Goal: Transaction & Acquisition: Book appointment/travel/reservation

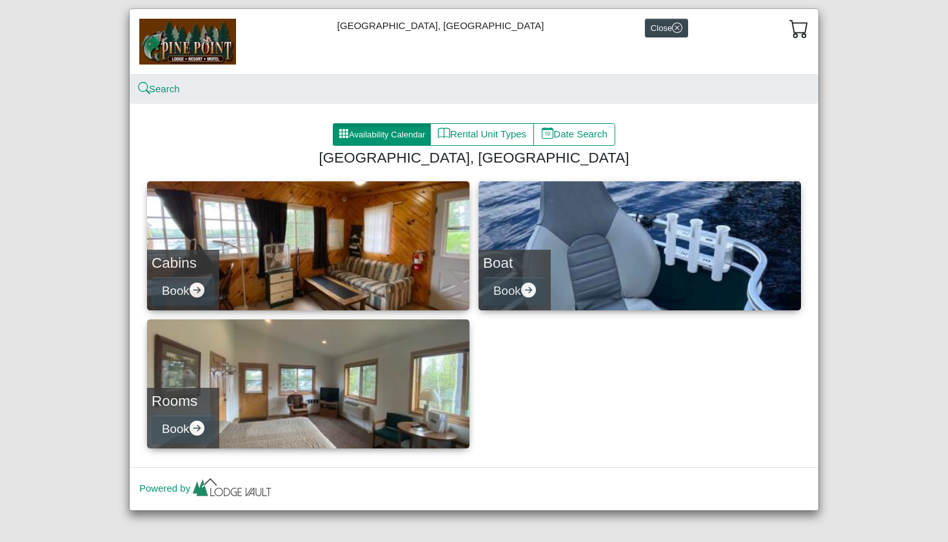
scroll to position [32, 0]
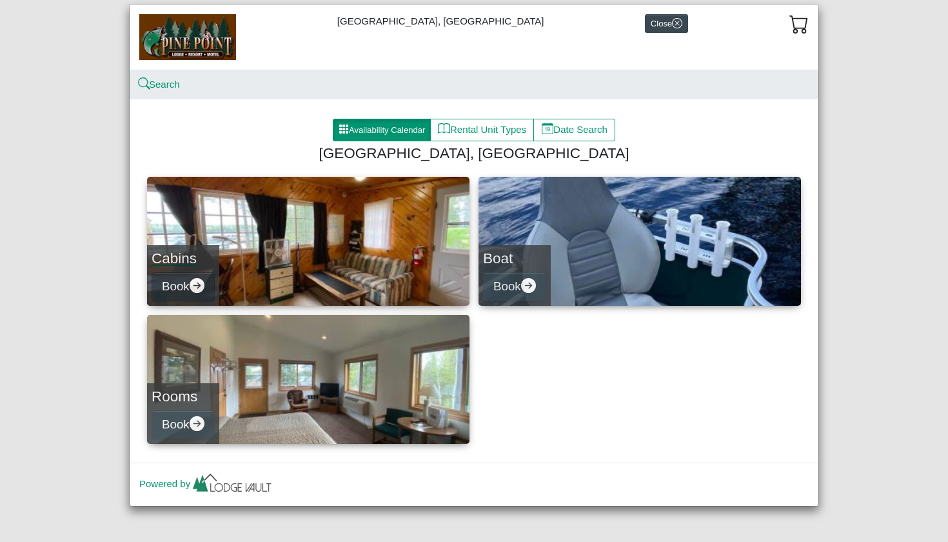
click at [196, 287] on icon "arrow right circle fill" at bounding box center [197, 285] width 15 height 15
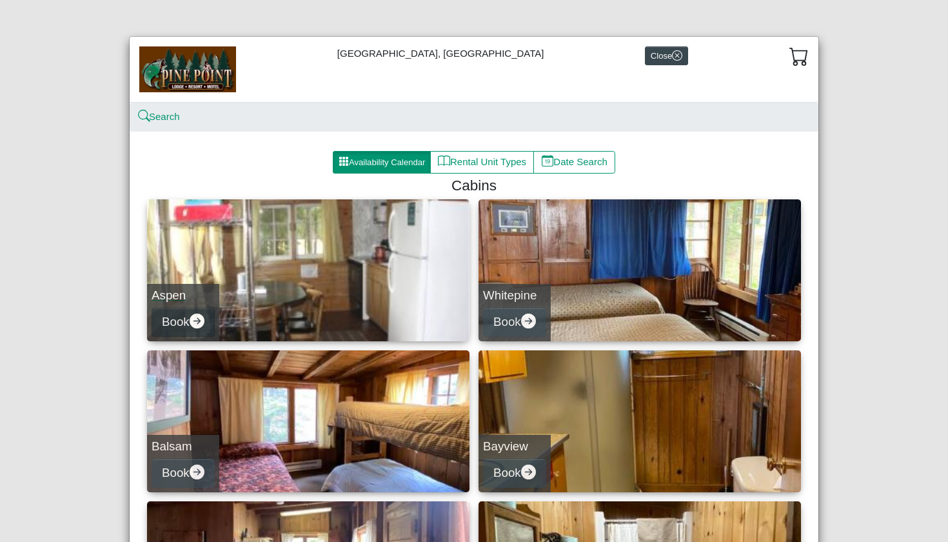
click at [191, 319] on icon "arrow right circle fill" at bounding box center [197, 320] width 15 height 15
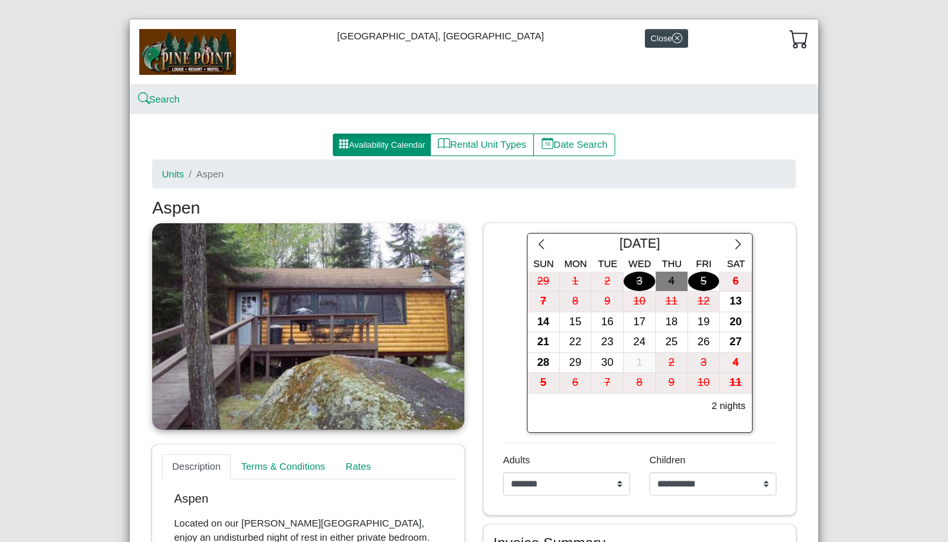
scroll to position [21, 0]
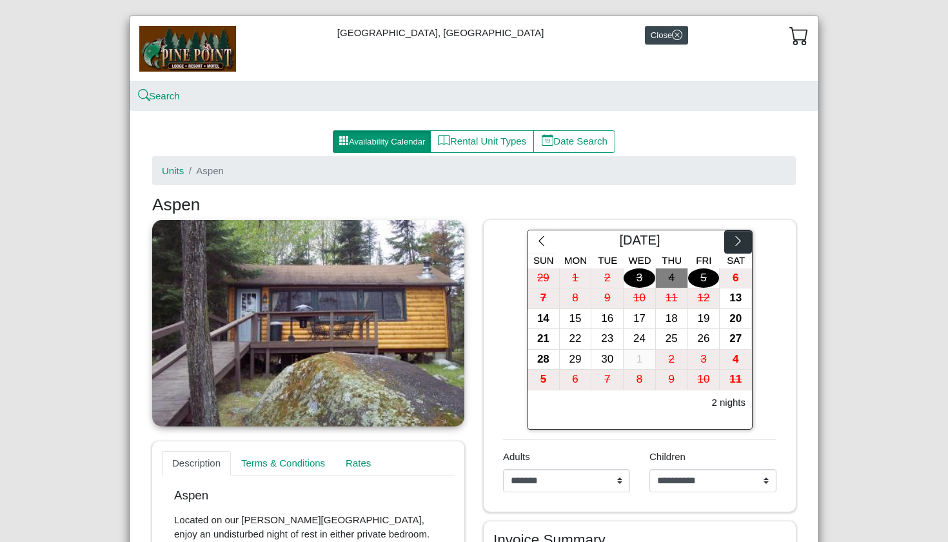
click at [732, 241] on icon "chevron right" at bounding box center [738, 241] width 12 height 12
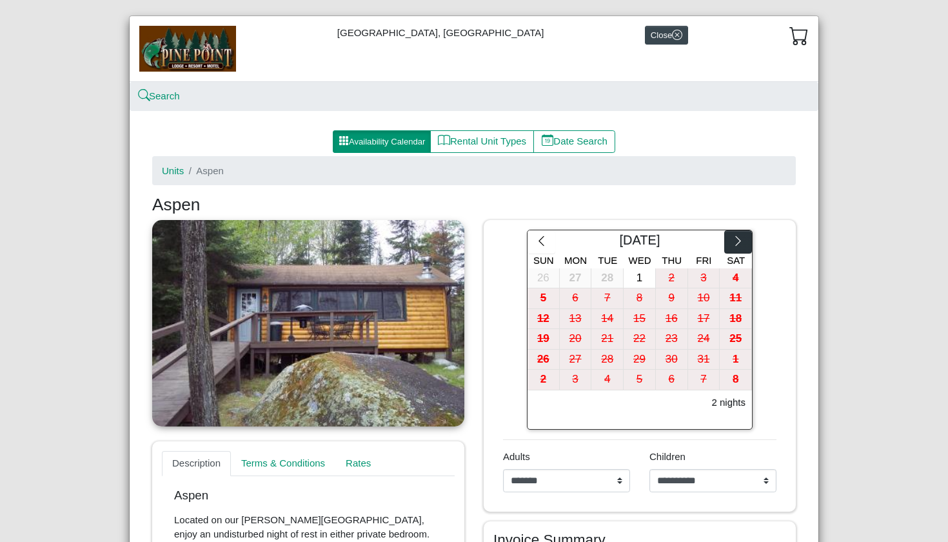
click at [732, 241] on icon "chevron right" at bounding box center [738, 241] width 12 height 12
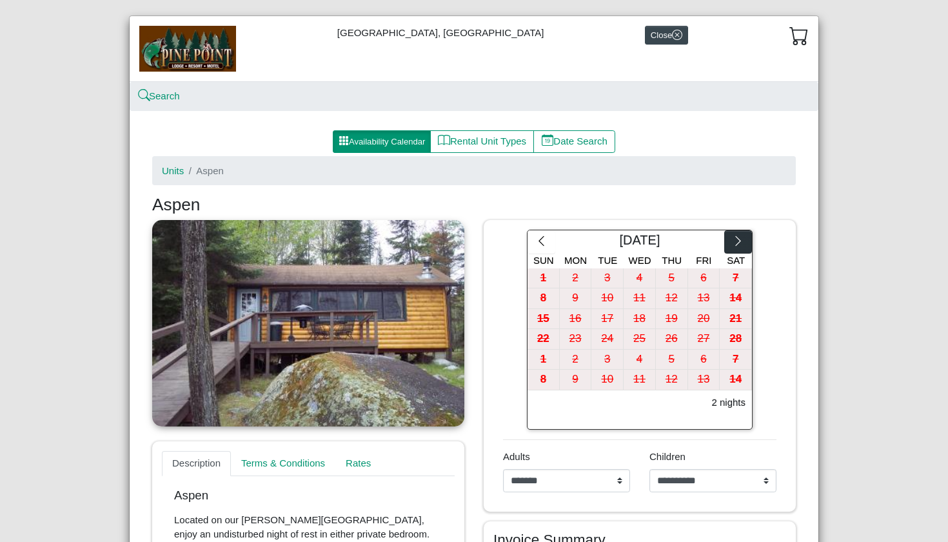
click at [732, 241] on icon "chevron right" at bounding box center [738, 241] width 12 height 12
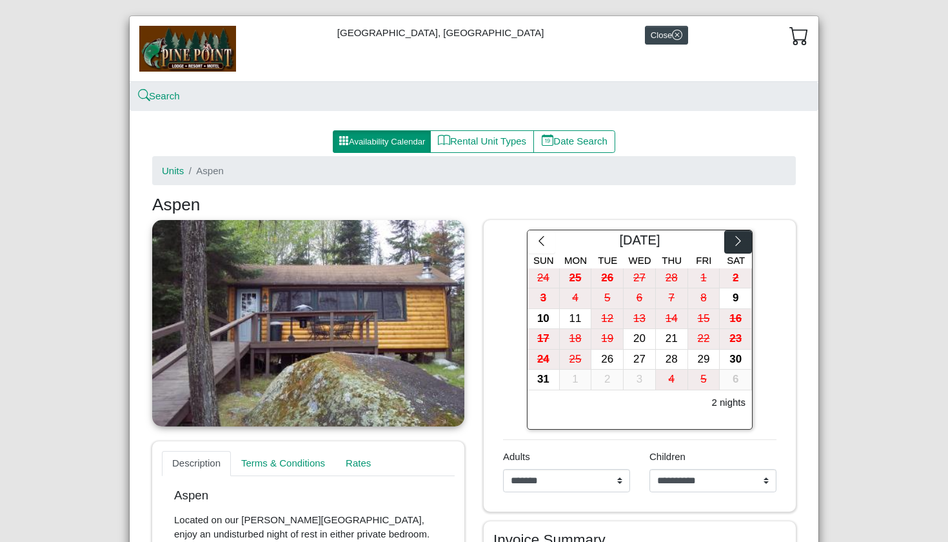
click at [732, 241] on icon "chevron right" at bounding box center [738, 241] width 12 height 12
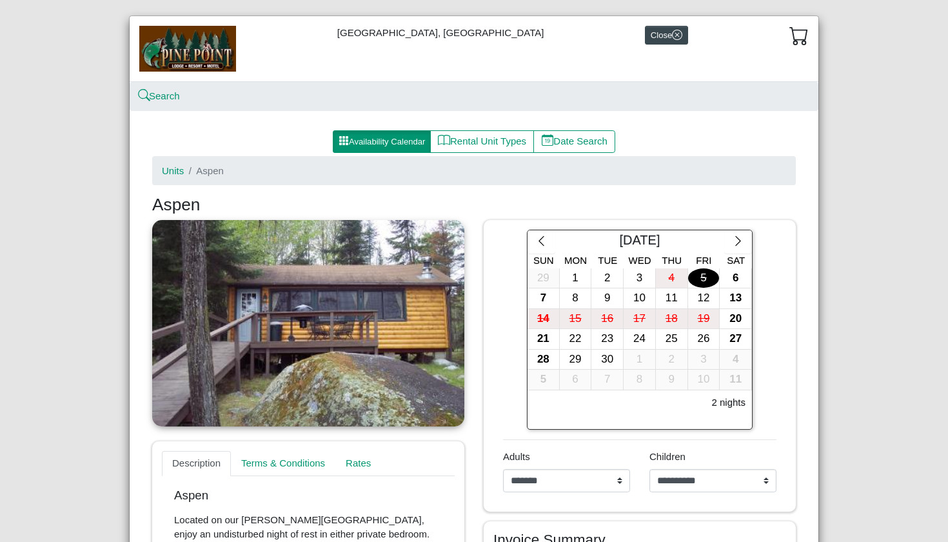
click at [698, 280] on div "5" at bounding box center [704, 278] width 32 height 20
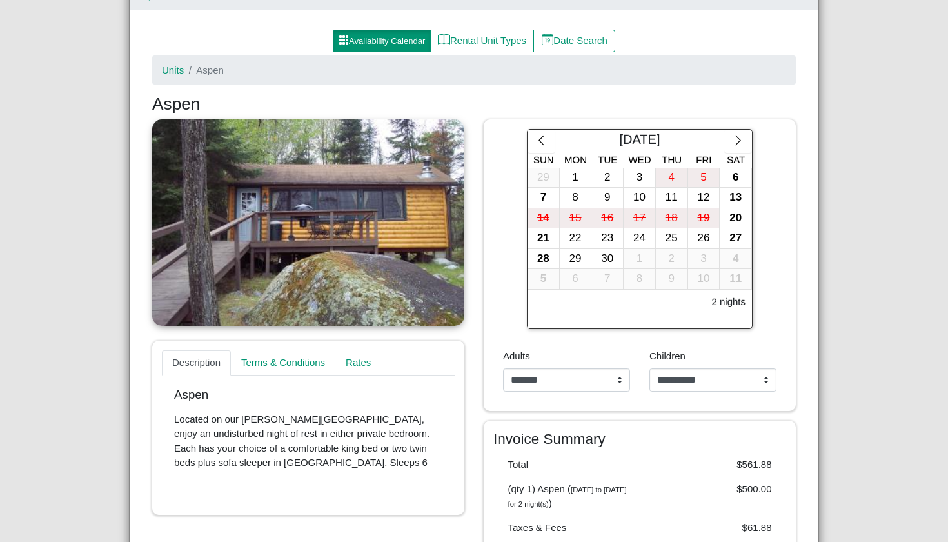
scroll to position [100, 0]
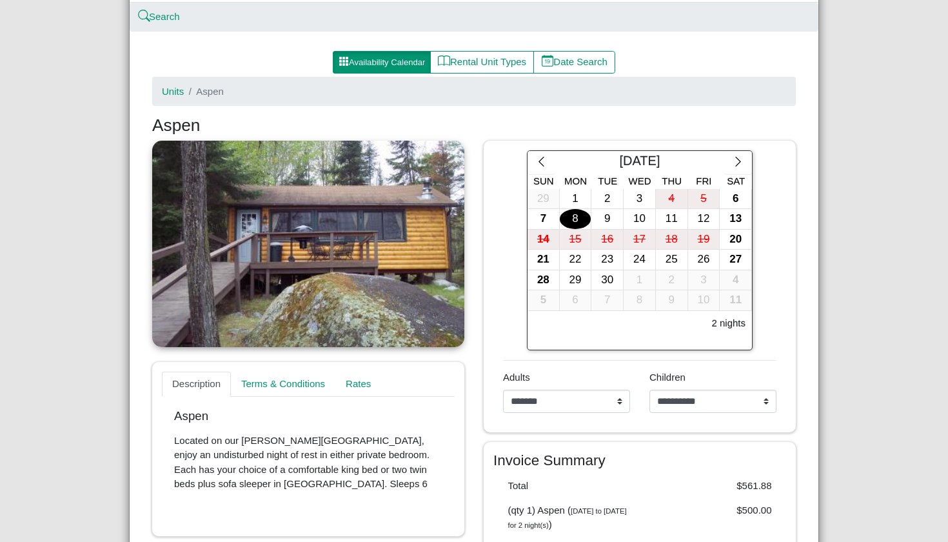
click at [580, 219] on div "8" at bounding box center [576, 219] width 32 height 20
click at [692, 220] on div "12" at bounding box center [704, 219] width 32 height 20
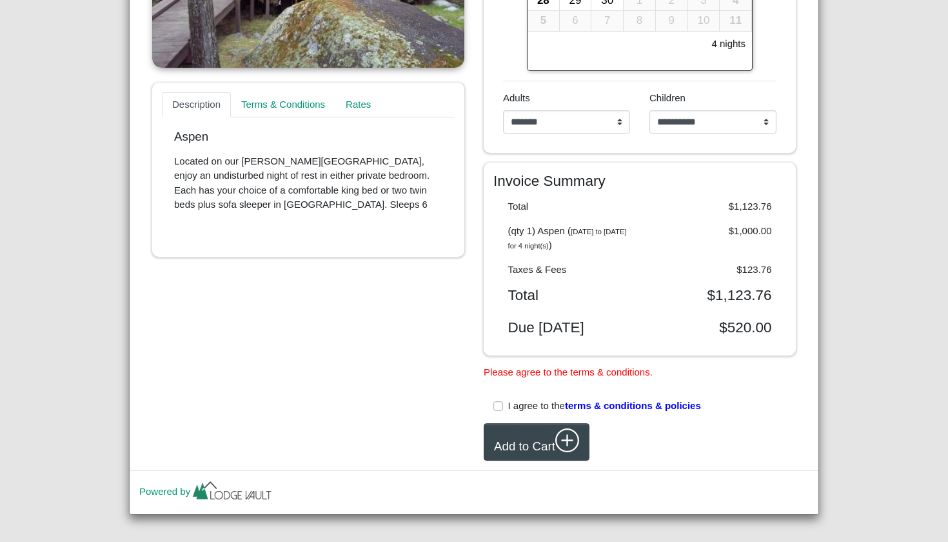
scroll to position [399, 0]
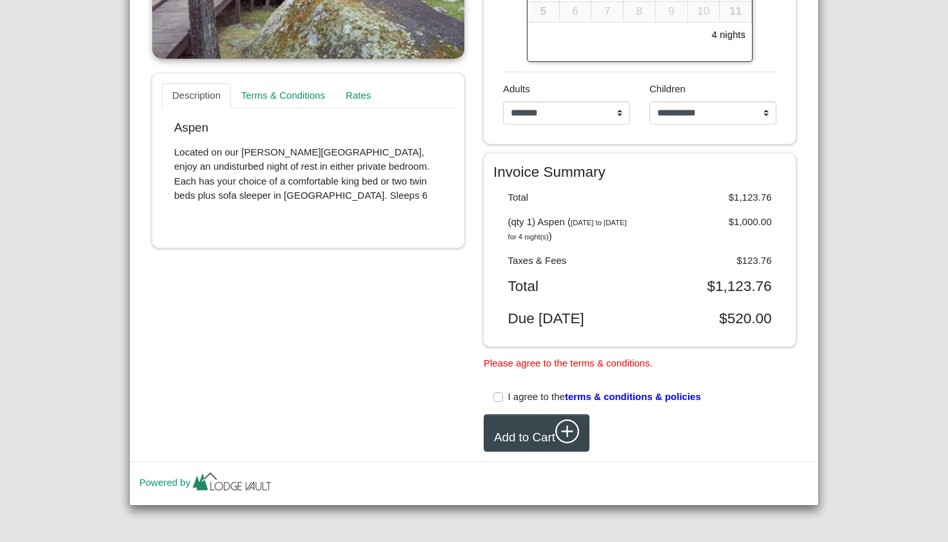
click at [606, 397] on span "terms & conditions & policies" at bounding box center [633, 396] width 136 height 11
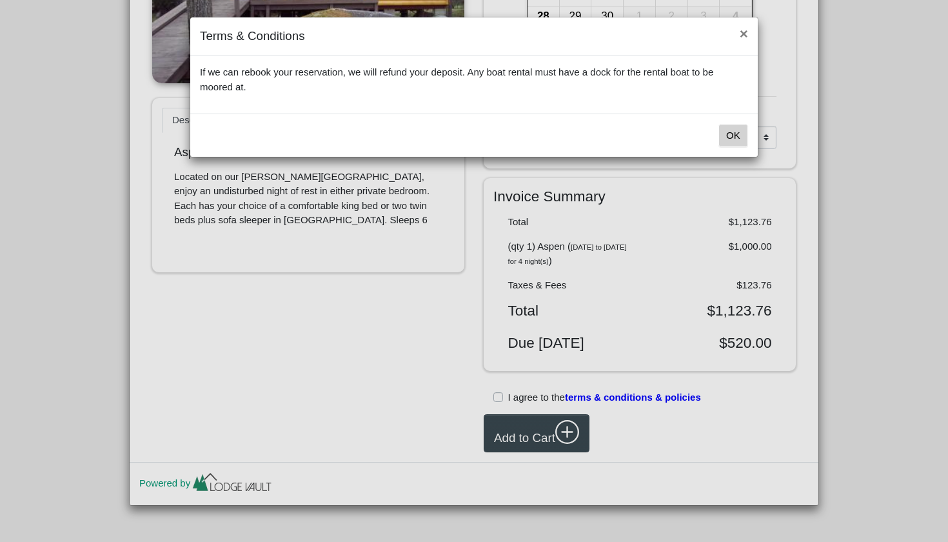
click at [728, 132] on button "OK" at bounding box center [733, 135] width 30 height 23
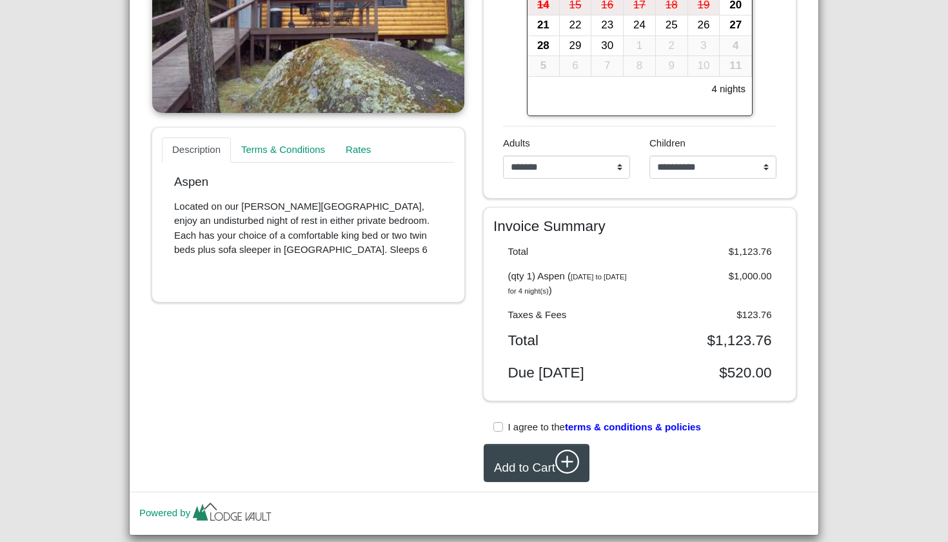
scroll to position [333, 0]
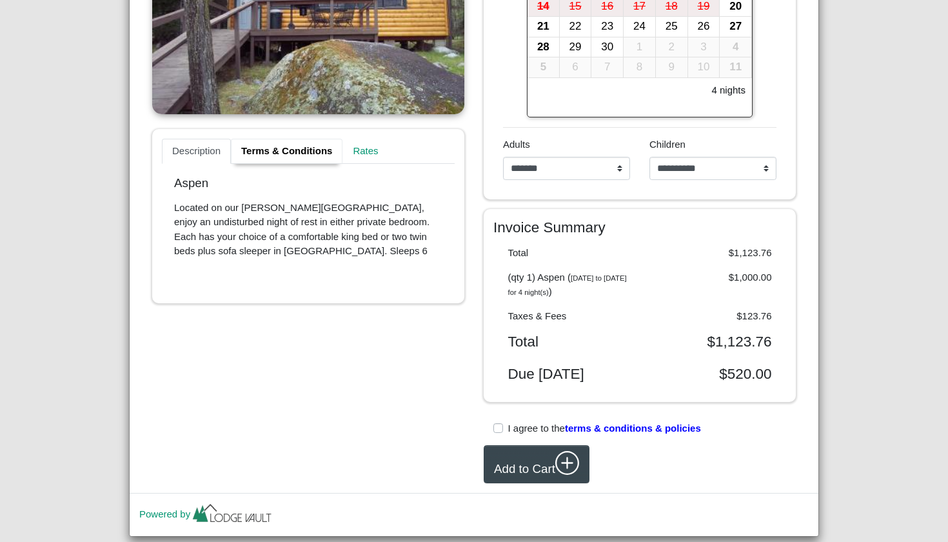
click at [259, 147] on link "Terms & Conditions" at bounding box center [287, 152] width 112 height 26
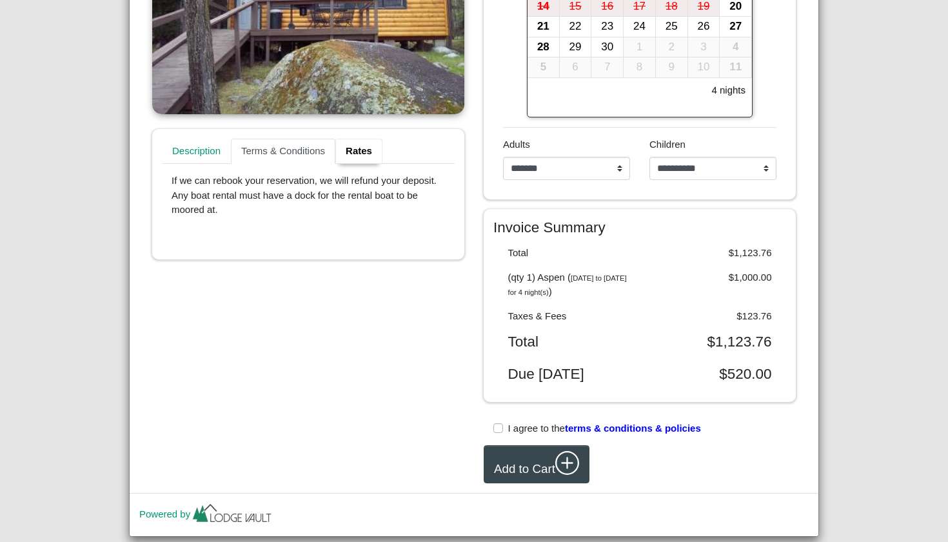
click at [355, 151] on link "Rates" at bounding box center [358, 152] width 47 height 26
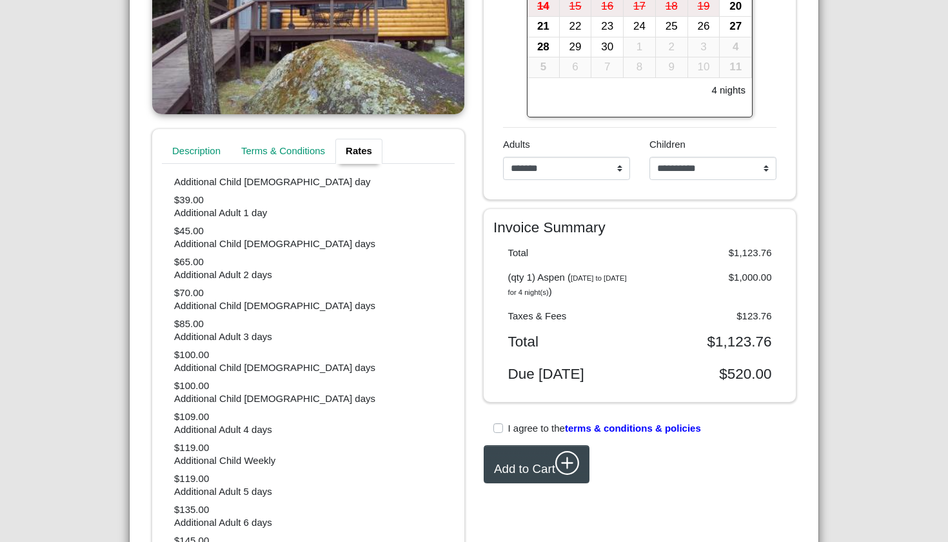
click at [355, 151] on link "Rates" at bounding box center [358, 152] width 47 height 26
select select "*"
click at [208, 160] on link "Description" at bounding box center [199, 152] width 74 height 26
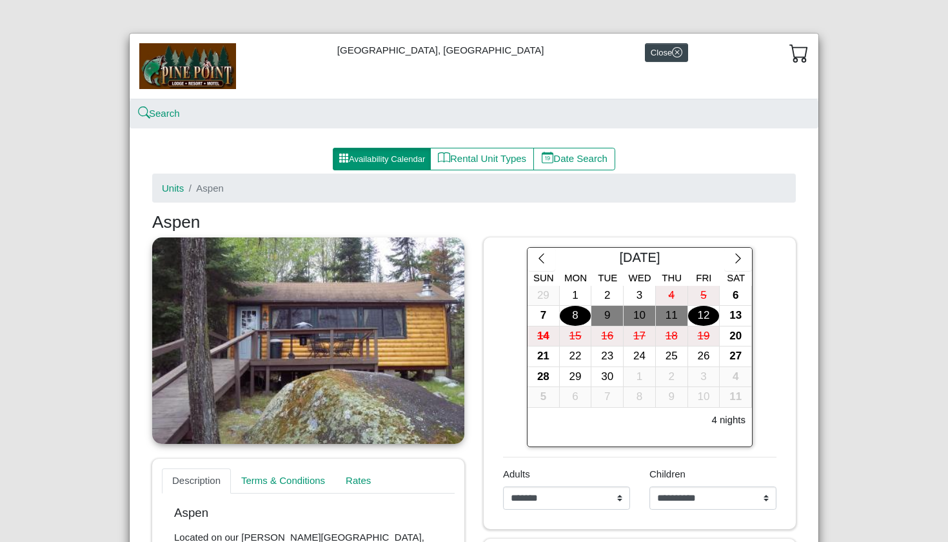
scroll to position [0, 0]
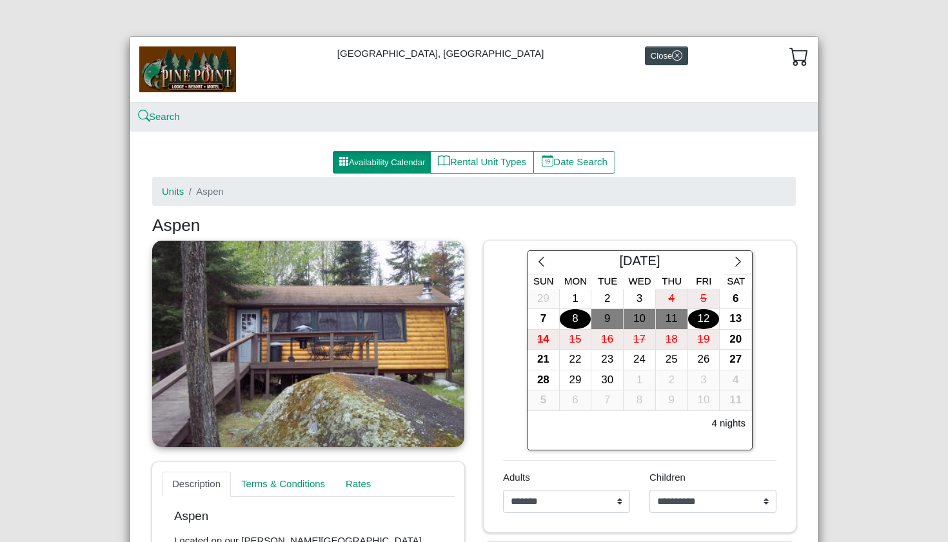
click at [363, 167] on button "Availability Calendar" at bounding box center [382, 162] width 98 height 23
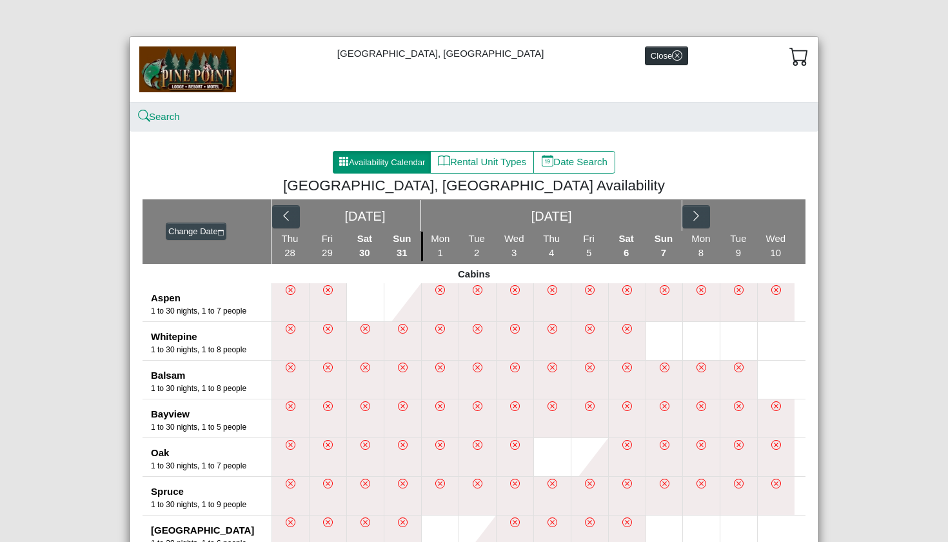
click at [645, 61] on button "Close" at bounding box center [666, 55] width 43 height 19
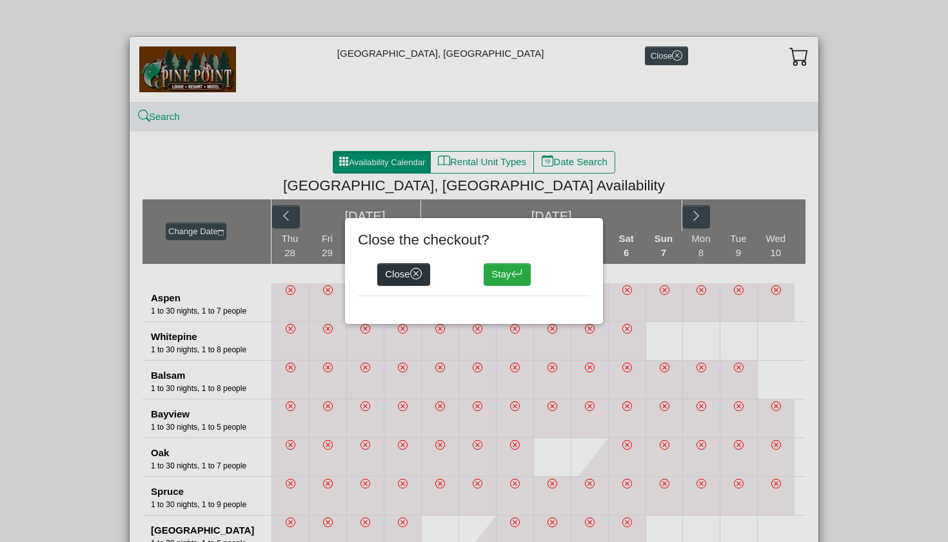
click at [406, 275] on button "Close" at bounding box center [403, 274] width 53 height 23
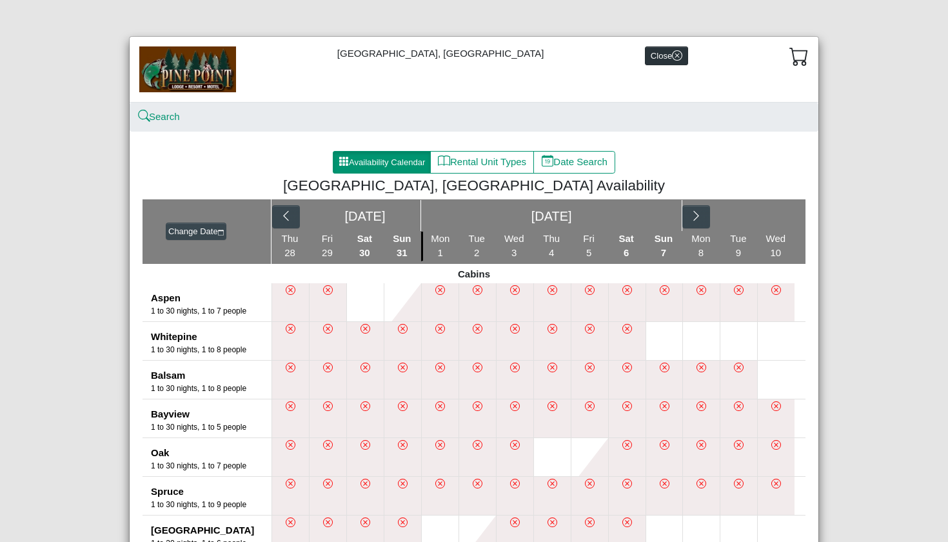
click at [645, 59] on button "Close" at bounding box center [666, 55] width 43 height 19
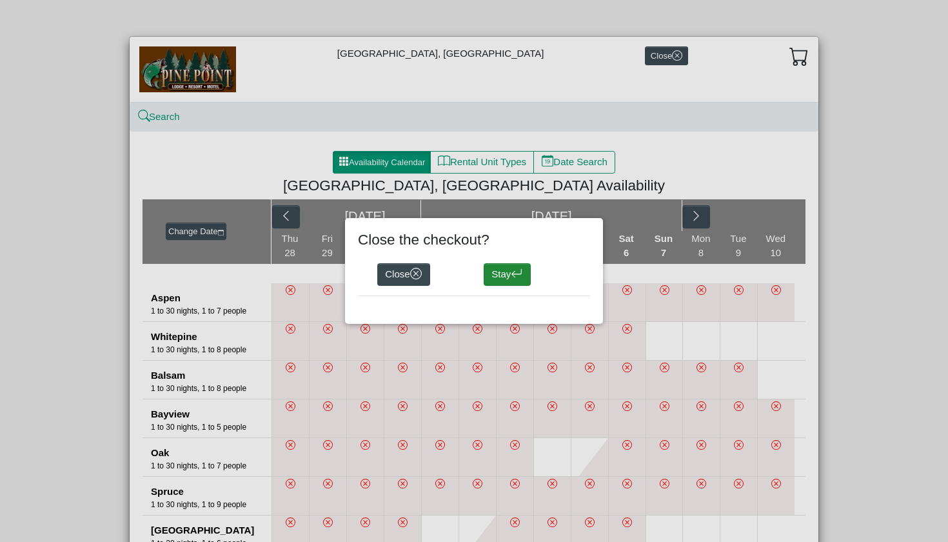
click at [514, 275] on icon "arrow return left" at bounding box center [517, 274] width 12 height 12
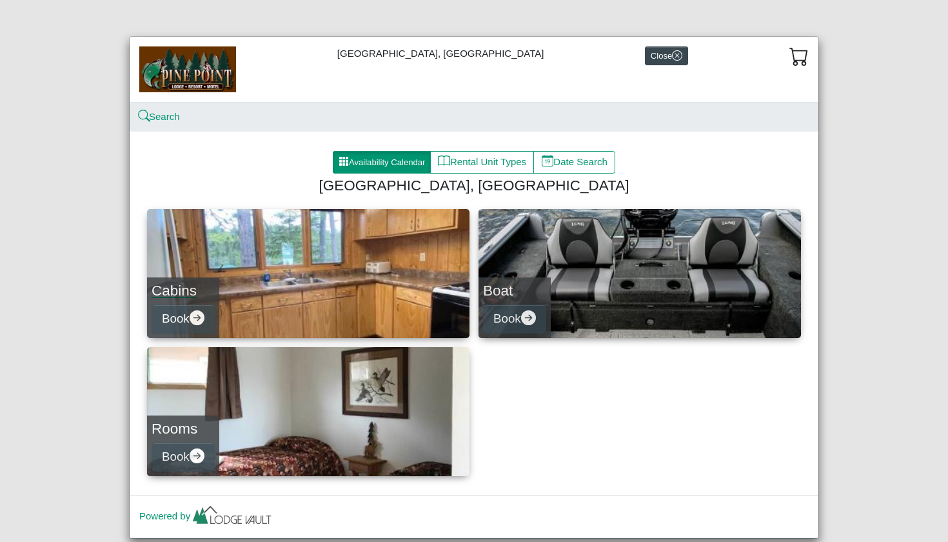
click at [301, 262] on link "Cabins Book" at bounding box center [308, 273] width 322 height 129
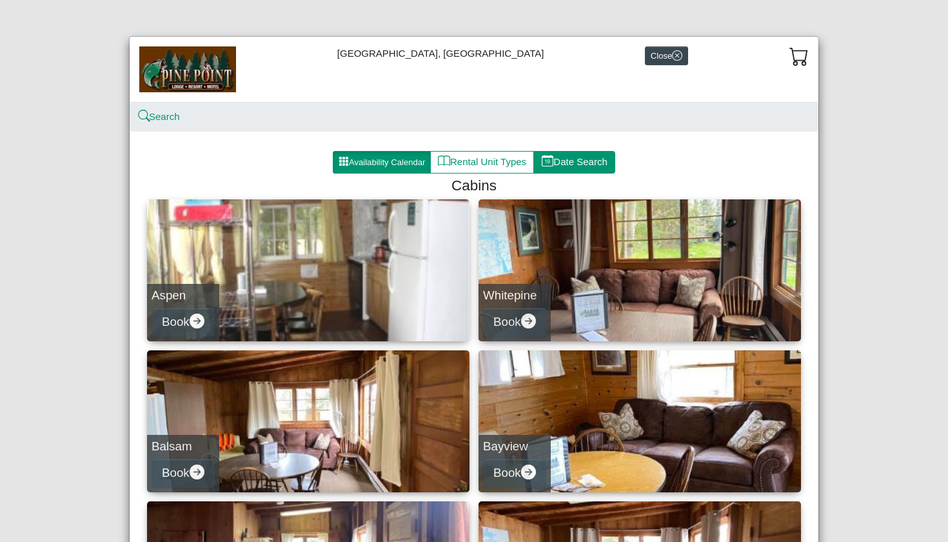
click at [558, 157] on button "Date Search" at bounding box center [574, 162] width 82 height 23
select select "*"
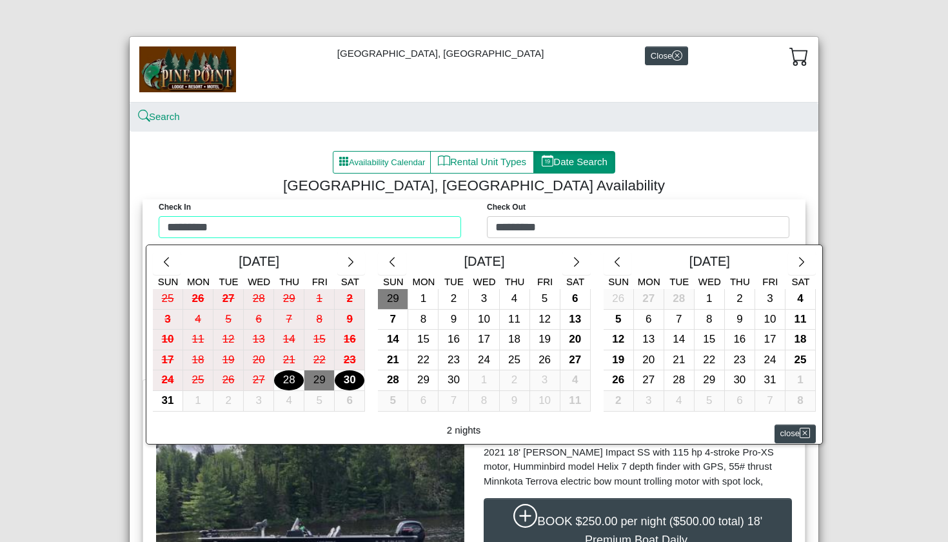
click at [392, 221] on div "Check in ********* Check Out ********* [DATE] Sun Mon Tue Wed Thu Fri Sat 25 26…" at bounding box center [474, 221] width 656 height 45
click at [796, 260] on icon "chevron right" at bounding box center [802, 262] width 12 height 12
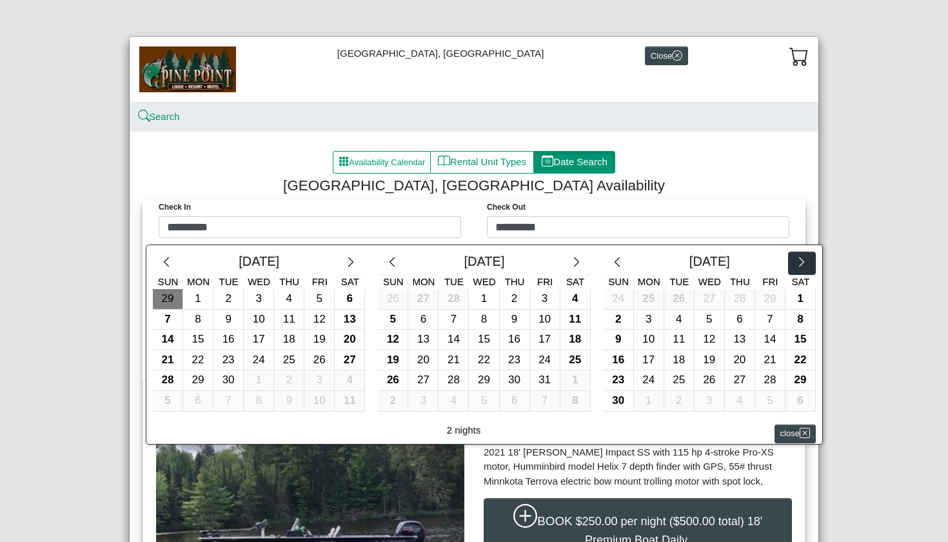
click at [796, 260] on icon "chevron right" at bounding box center [802, 262] width 12 height 12
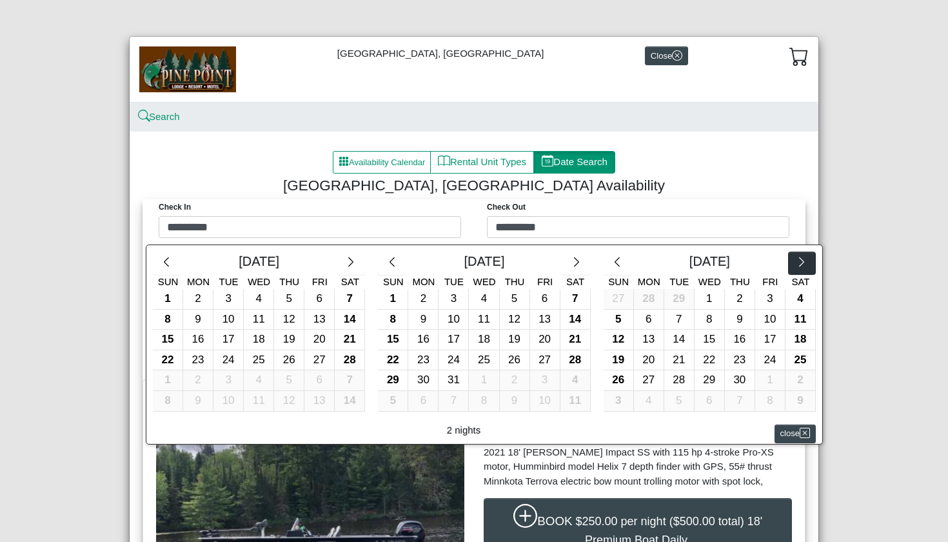
click at [796, 260] on icon "chevron right" at bounding box center [802, 262] width 12 height 12
click at [643, 299] on div "1" at bounding box center [649, 299] width 30 height 20
type input "********"
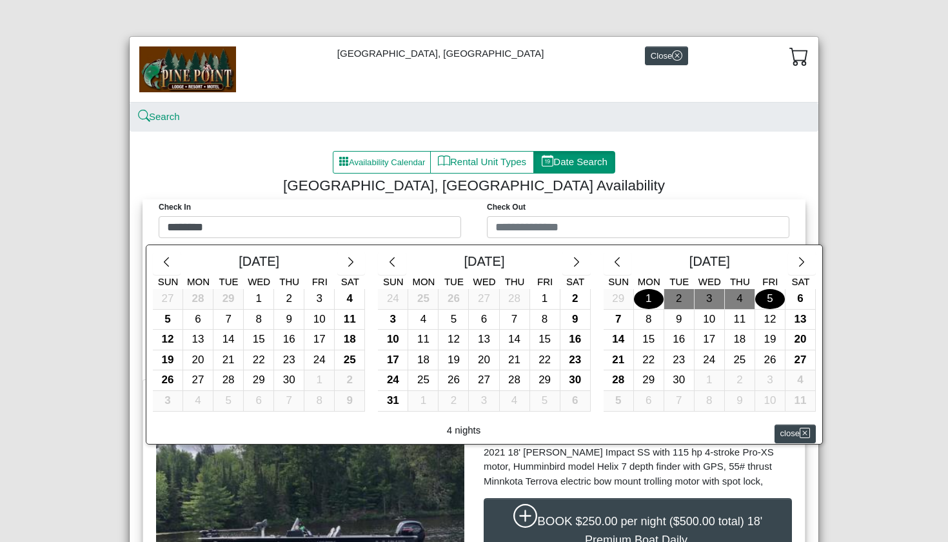
click at [767, 301] on div "5" at bounding box center [770, 299] width 30 height 20
type input "********"
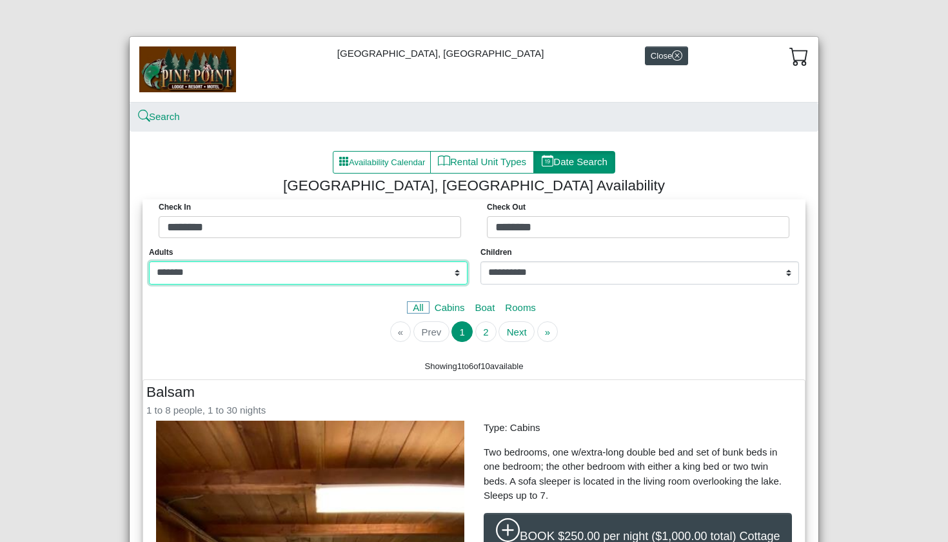
select select "*"
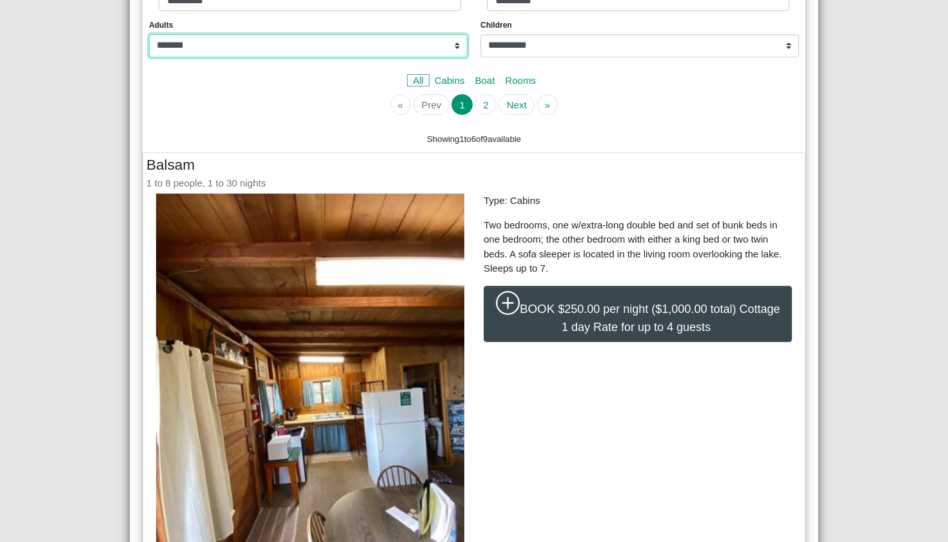
scroll to position [232, 0]
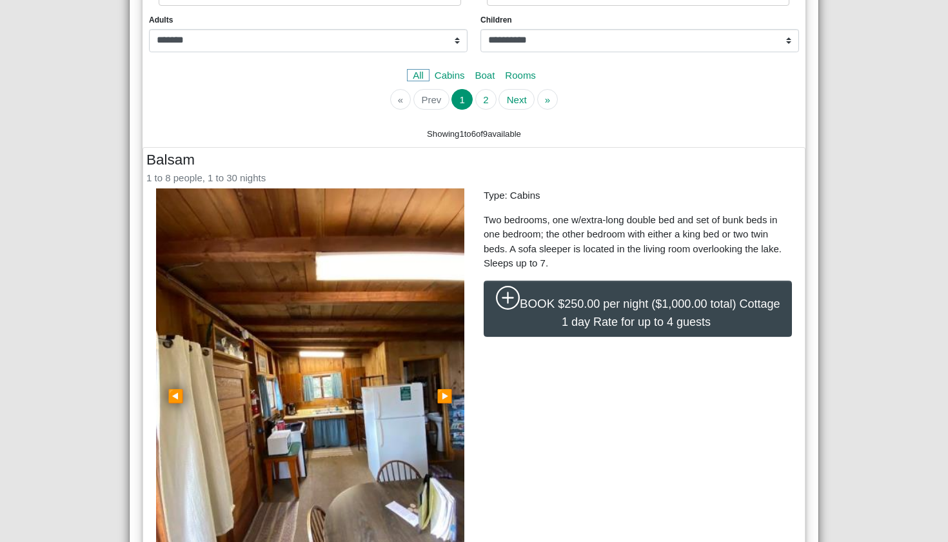
click at [291, 200] on img at bounding box center [310, 393] width 308 height 411
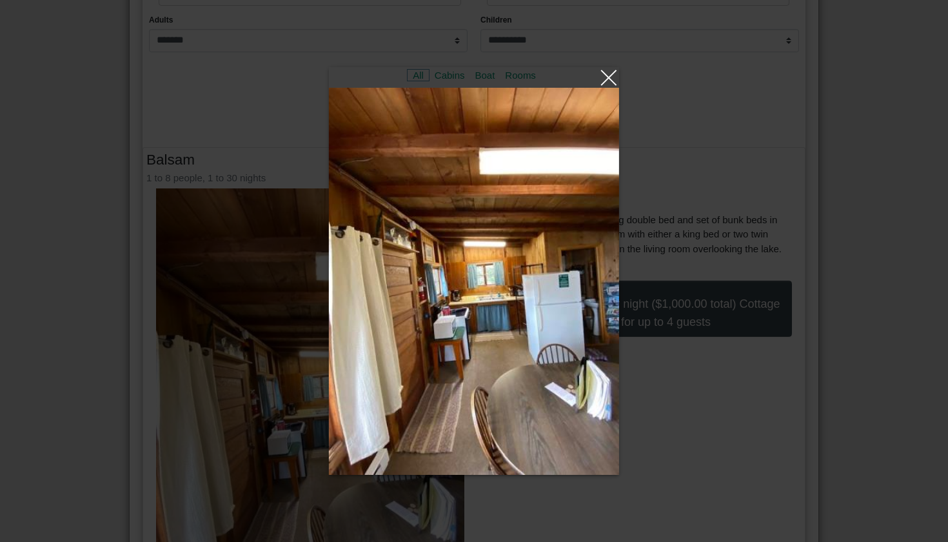
click at [605, 77] on link at bounding box center [474, 77] width 290 height 21
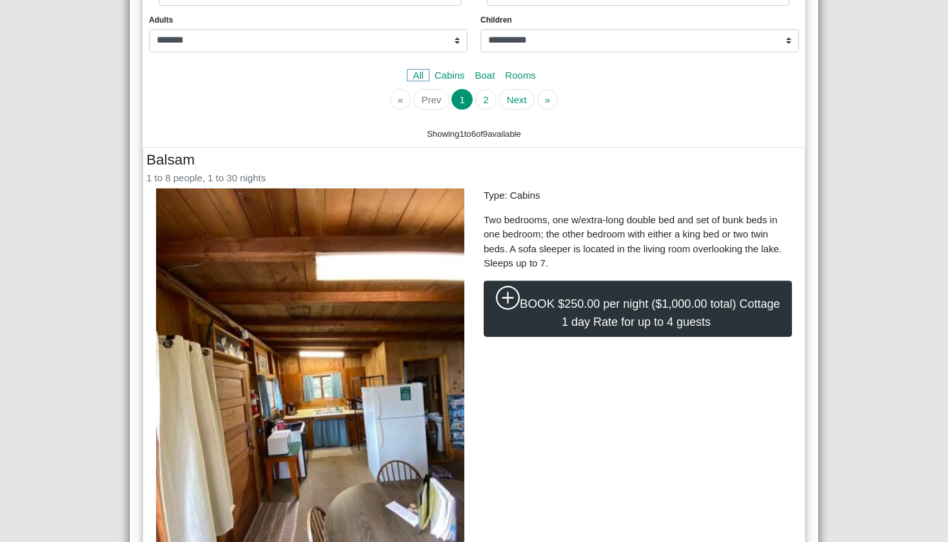
click at [518, 303] on icon "plus circle" at bounding box center [508, 298] width 24 height 24
select select "*"
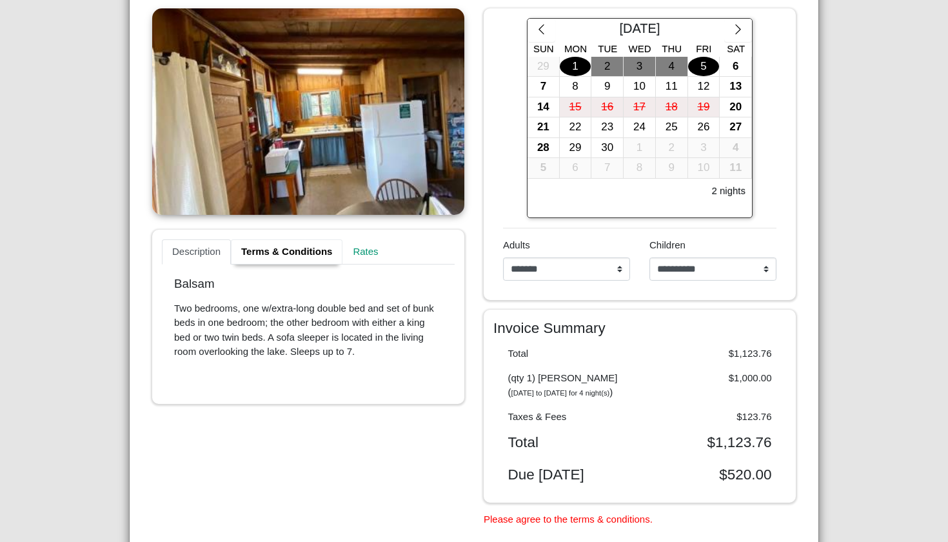
click at [282, 256] on link "Terms & Conditions" at bounding box center [287, 252] width 112 height 26
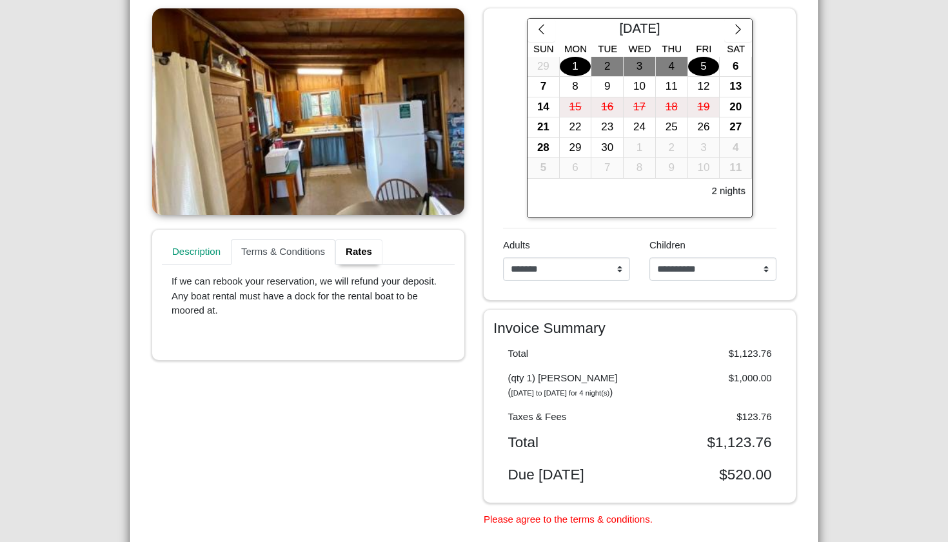
click at [358, 248] on link "Rates" at bounding box center [358, 252] width 47 height 26
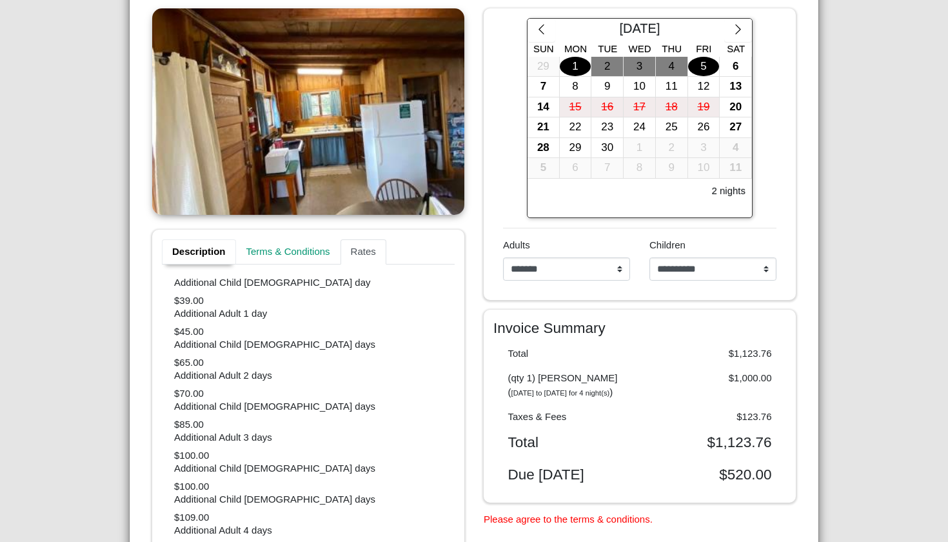
click at [195, 248] on link "Description" at bounding box center [199, 252] width 74 height 26
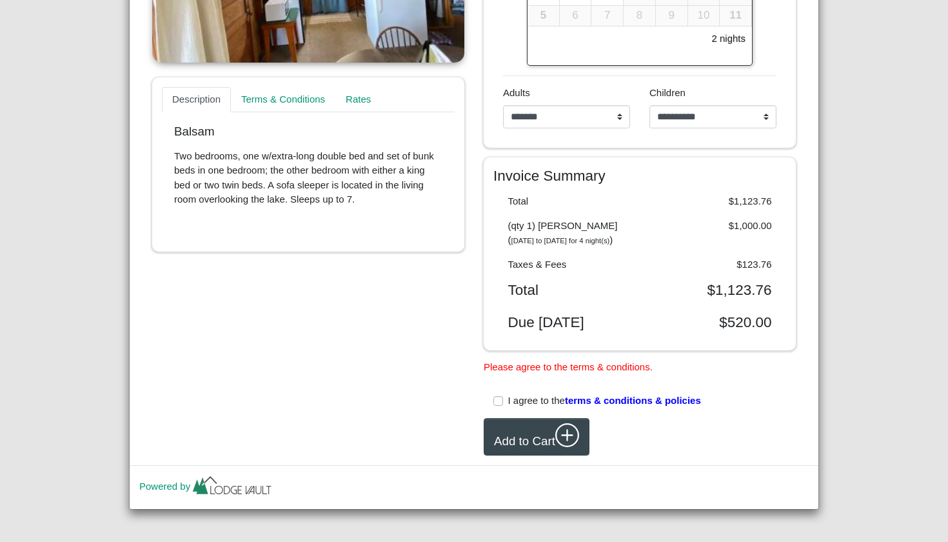
scroll to position [390, 0]
